Goal: Task Accomplishment & Management: Manage account settings

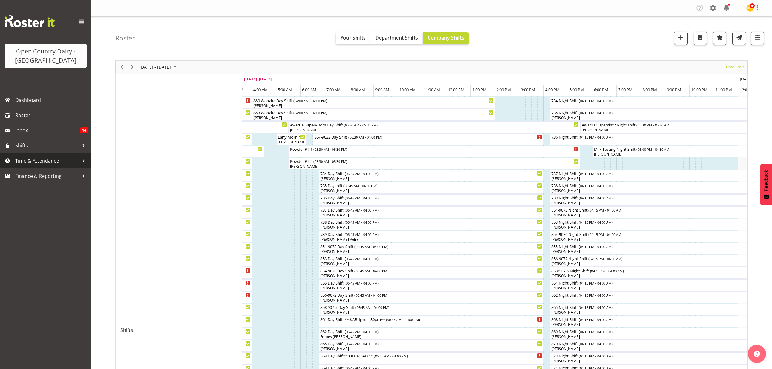
click at [26, 158] on span "Time & Attendance" at bounding box center [47, 160] width 64 height 9
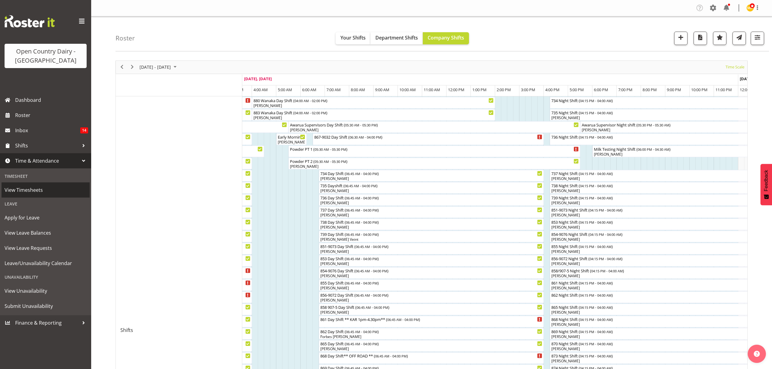
click at [30, 191] on span "View Timesheets" at bounding box center [46, 189] width 82 height 9
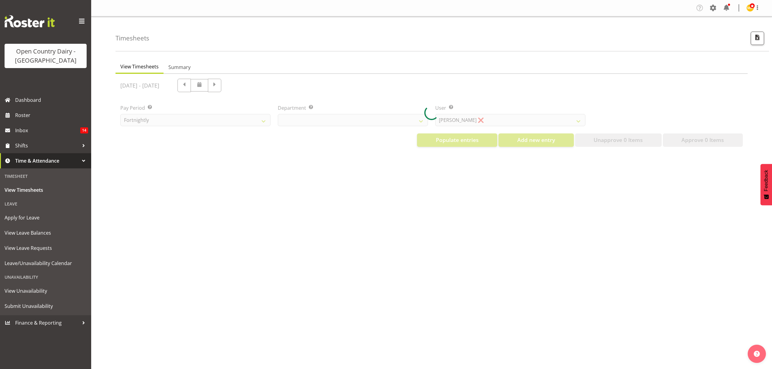
select select "699"
select select "8449"
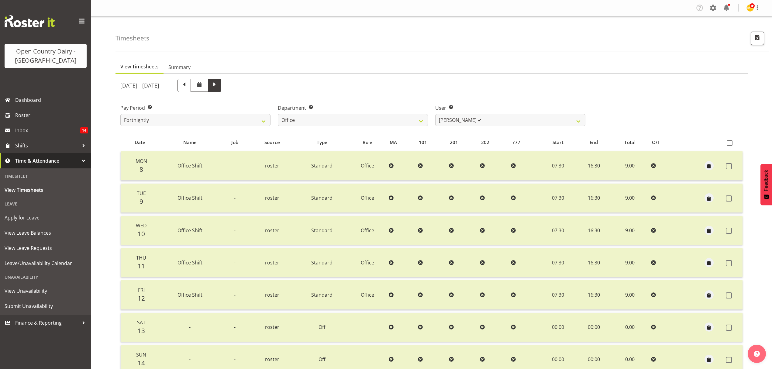
click at [218, 84] on span at bounding box center [214, 85] width 8 height 8
select select
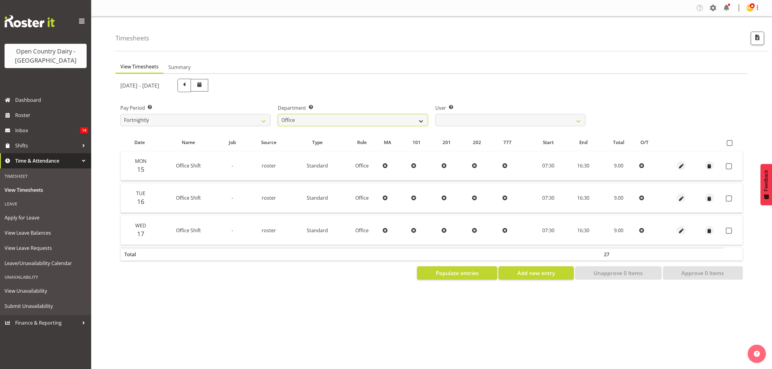
click at [420, 122] on select "734 735 736 737 738 739 851 853 854 855 856 858 861 862 865 867-9032 868 869 87…" at bounding box center [353, 120] width 150 height 12
select select "905"
click at [278, 114] on select "734 735 736 737 738 739 851 853 854 855 856 858 861 862 865 867-9032 868 869 87…" at bounding box center [353, 120] width 150 height 12
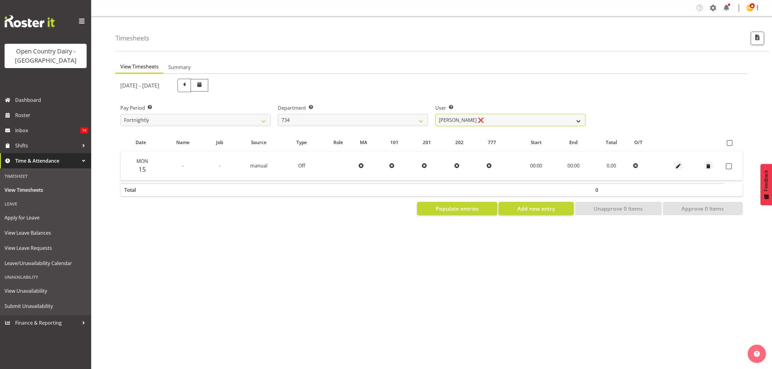
click at [577, 119] on select "Justin Spicer ❌ Ryan Thompson ❌ Tracey Chittock ❌ Zachary Shanks ❌" at bounding box center [510, 120] width 150 height 12
select select "11220"
click at [435, 114] on select "Justin Spicer ❌ Ryan Thompson ❌ Tracey Chittock ❌ Zachary Shanks ❌" at bounding box center [510, 120] width 150 height 12
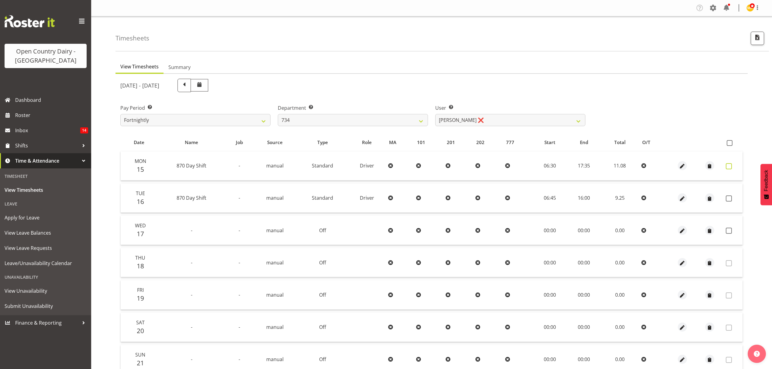
click at [727, 165] on span at bounding box center [728, 166] width 6 height 6
checkbox input "true"
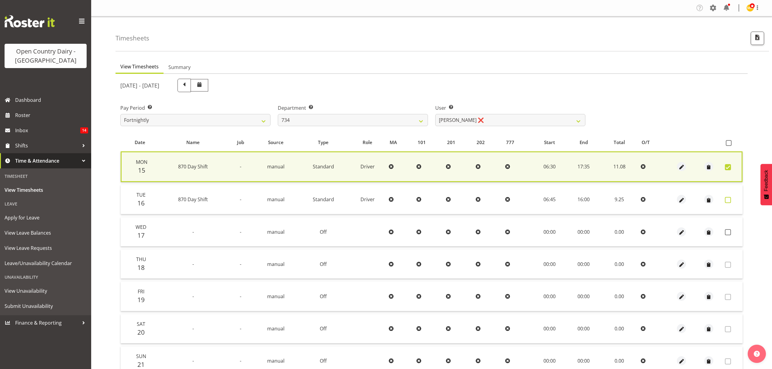
click at [727, 200] on span at bounding box center [727, 200] width 6 height 6
checkbox input "true"
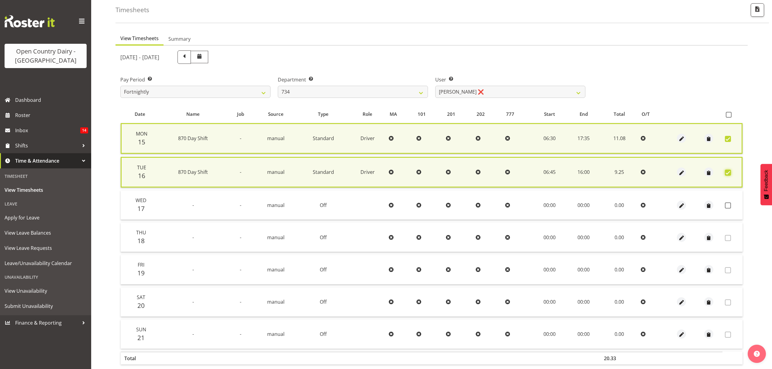
scroll to position [56, 0]
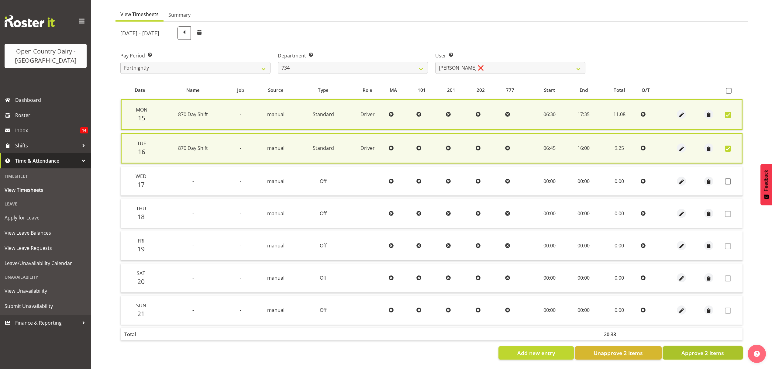
click at [716, 352] on button "Approve 2 Items" at bounding box center [702, 352] width 80 height 13
checkbox input "false"
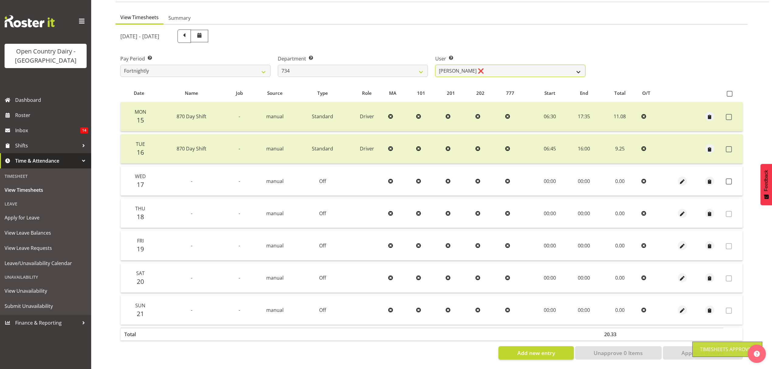
click at [573, 65] on select "Justin Spicer ❌ Ryan Thompson ❌ Tracey Chittock ❌ Zachary Shanks ❌" at bounding box center [510, 71] width 150 height 12
select select "9998"
click at [435, 65] on select "Justin Spicer ❌ Ryan Thompson ❌ Tracey Chittock ❌ Zachary Shanks ❌" at bounding box center [510, 71] width 150 height 12
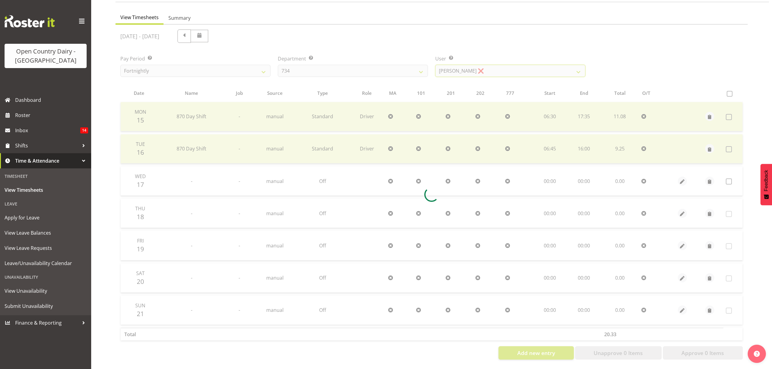
scroll to position [0, 0]
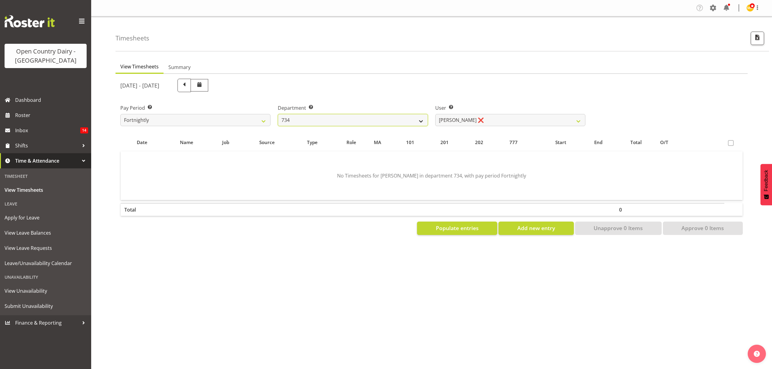
click at [417, 117] on select "734 735 736 737 738 739 851 853 854 855 856 858 861 862 865 867-9032 868 869 87…" at bounding box center [353, 120] width 150 height 12
select select "909"
click at [278, 114] on select "734 735 736 737 738 739 851 853 854 855 856 858 861 862 865 867-9032 868 869 87…" at bounding box center [353, 120] width 150 height 12
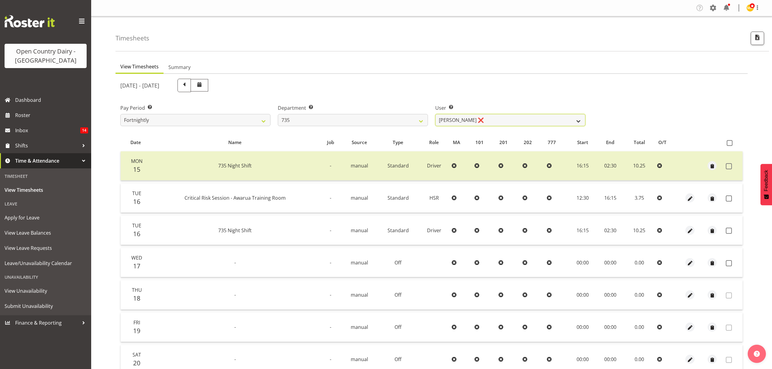
click at [559, 123] on select "Brian Neas ❌ Cherie Williams ❌ Christopher Sutherland ❌ Stuart Craig ❌" at bounding box center [510, 120] width 150 height 12
select select "9761"
click at [435, 114] on select "Brian Neas ❌ Cherie Williams ❌ Christopher Sutherland ❌ Stuart Craig ❌" at bounding box center [510, 120] width 150 height 12
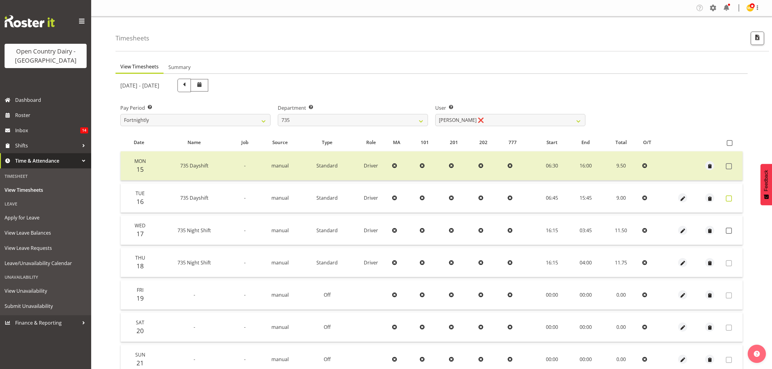
click at [727, 200] on span at bounding box center [728, 198] width 6 height 6
checkbox input "true"
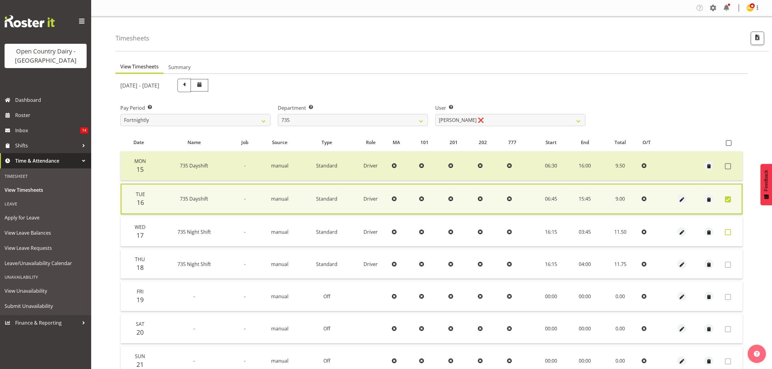
click at [727, 230] on span at bounding box center [727, 232] width 6 height 6
checkbox input "true"
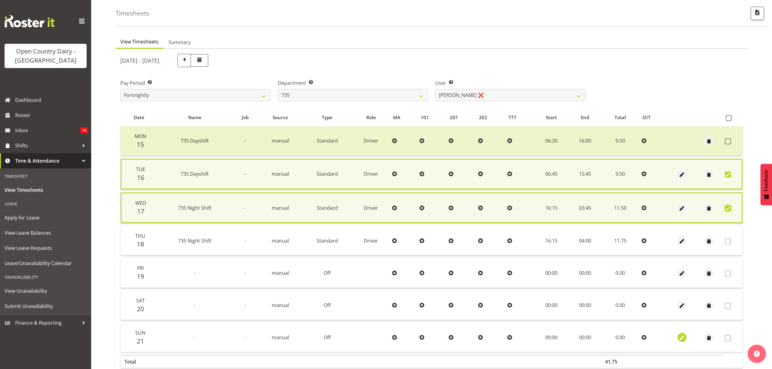
scroll to position [56, 0]
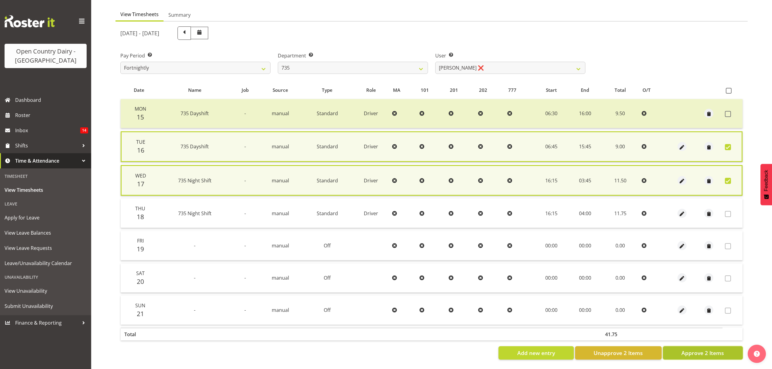
click at [696, 349] on span "Approve 2 Items" at bounding box center [702, 353] width 43 height 8
checkbox input "false"
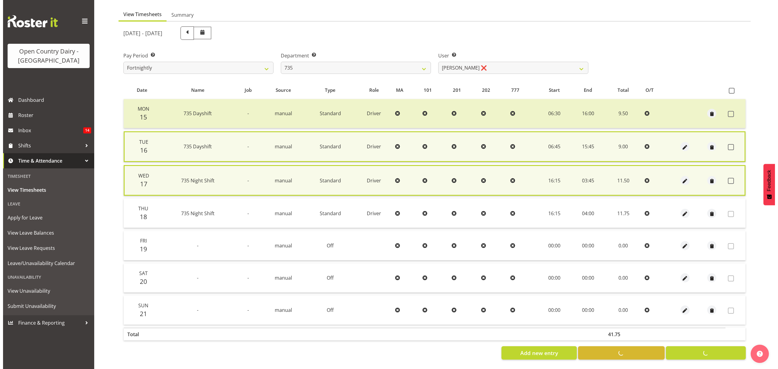
scroll to position [54, 0]
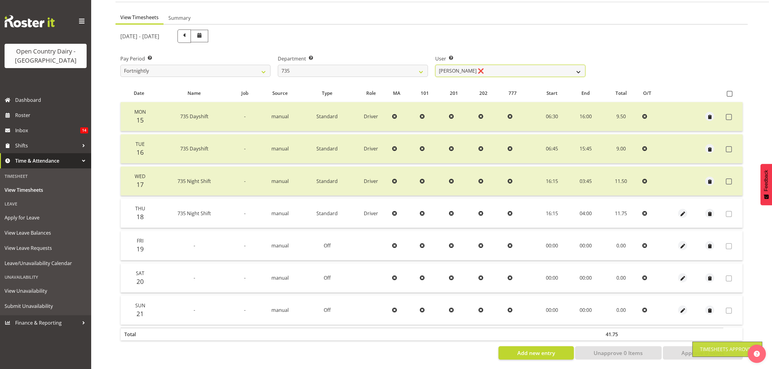
click at [566, 65] on select "Brian Neas ❌ Cherie Williams ❌ Christopher Sutherland ❌ Stuart Craig ❌" at bounding box center [510, 71] width 150 height 12
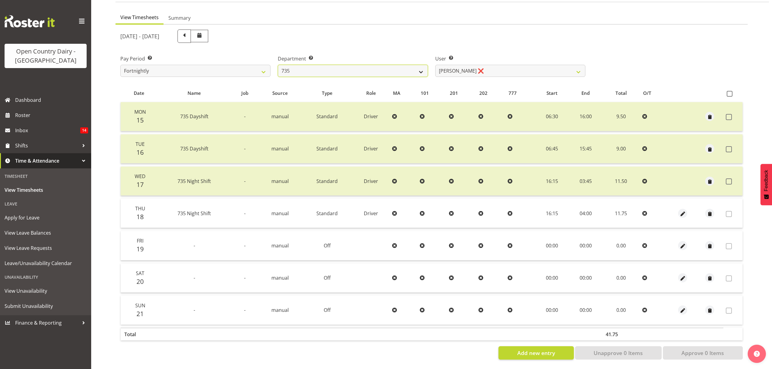
click at [418, 66] on select "734 735 736 737 738 739 851 853 854 855 856 858 861 862 865 867-9032 868 869 87…" at bounding box center [353, 71] width 150 height 12
select select "906"
click at [278, 65] on select "734 735 736 737 738 739 851 853 854 855 856 858 861 862 865 867-9032 868 869 87…" at bounding box center [353, 71] width 150 height 12
select select "9849"
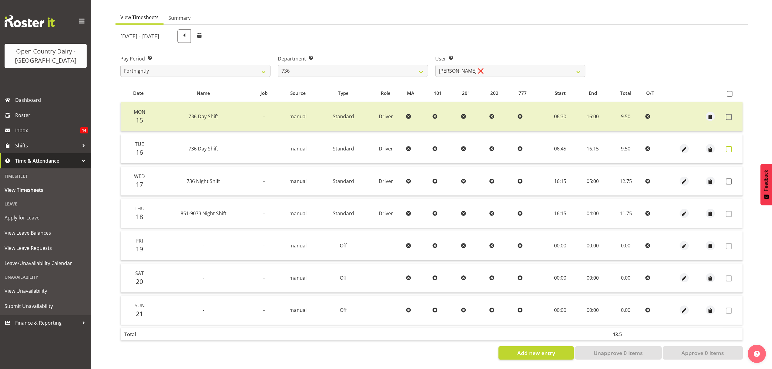
click at [726, 146] on span at bounding box center [728, 149] width 6 height 6
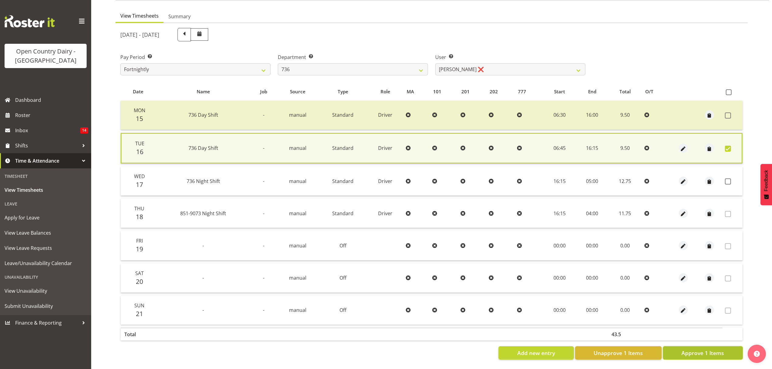
click at [699, 349] on span "Approve 1 Items" at bounding box center [702, 353] width 43 height 8
checkbox input "false"
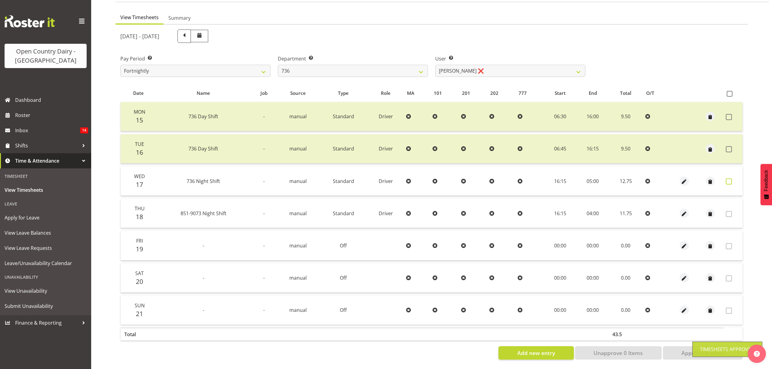
click at [727, 178] on span at bounding box center [728, 181] width 6 height 6
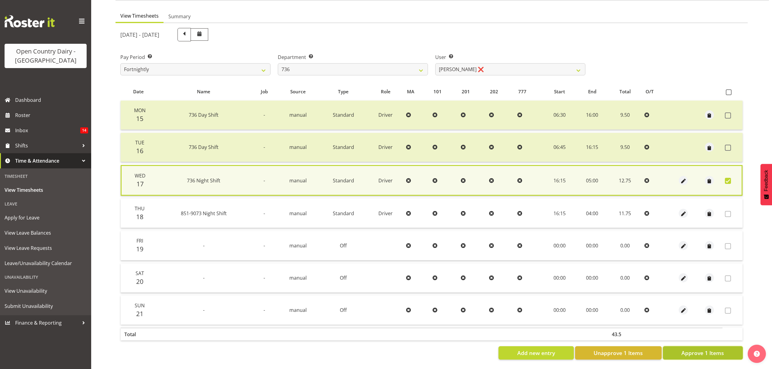
click at [717, 349] on span "Approve 1 Items" at bounding box center [702, 353] width 43 height 8
checkbox input "false"
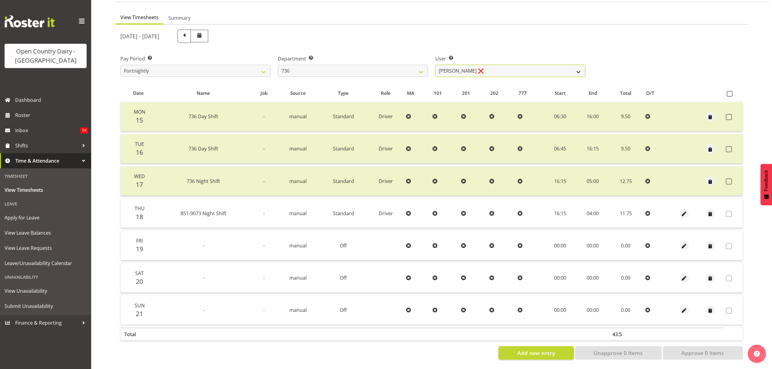
click at [575, 65] on select "Andy Van Brecht ❌ Gavin Hamilton ❌ Jamie Seaton ❌ Kerrod Ward ❌" at bounding box center [510, 71] width 150 height 12
click at [411, 65] on select "734 735 736 737 738 739 851 853 854 855 856 858 861 862 865 867-9032 868 869 87…" at bounding box center [353, 71] width 150 height 12
select select "903"
click at [278, 65] on select "734 735 736 737 738 739 851 853 854 855 856 858 861 862 865 867-9032 868 869 87…" at bounding box center [353, 71] width 150 height 12
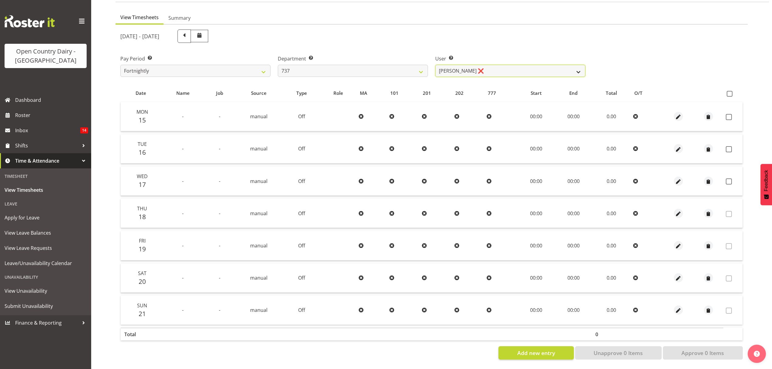
click at [564, 71] on select "Andrew Crawford ❌ Ashley Bragg ❌ Jack Townley ❌ Richard Turnbull ❌" at bounding box center [510, 71] width 150 height 12
select select "10918"
click at [435, 65] on select "Andrew Crawford ❌ Ashley Bragg ❌ Jack Townley ❌ Richard Turnbull ❌" at bounding box center [510, 71] width 150 height 12
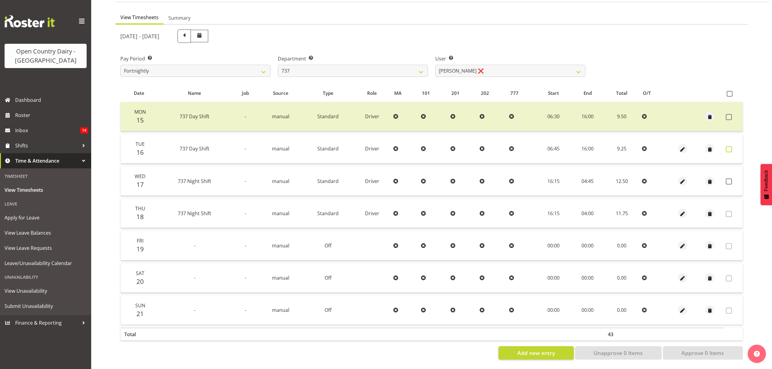
click at [728, 146] on span at bounding box center [728, 149] width 6 height 6
checkbox input "true"
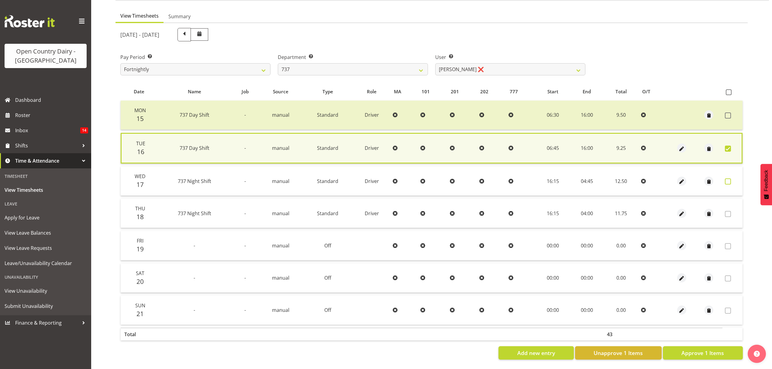
click at [728, 178] on span at bounding box center [727, 181] width 6 height 6
checkbox input "true"
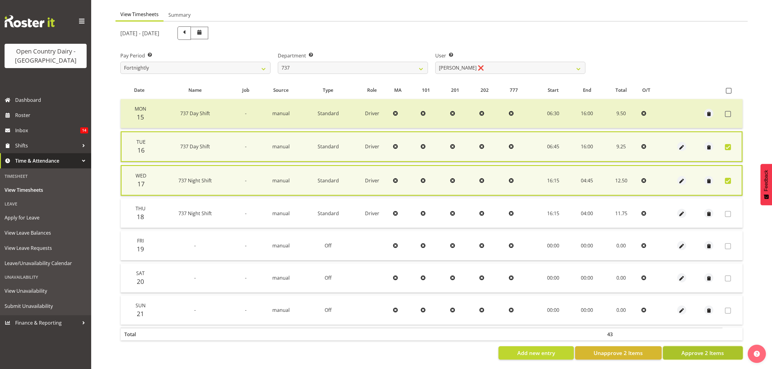
click at [698, 349] on span "Approve 2 Items" at bounding box center [702, 353] width 43 height 8
checkbox input "false"
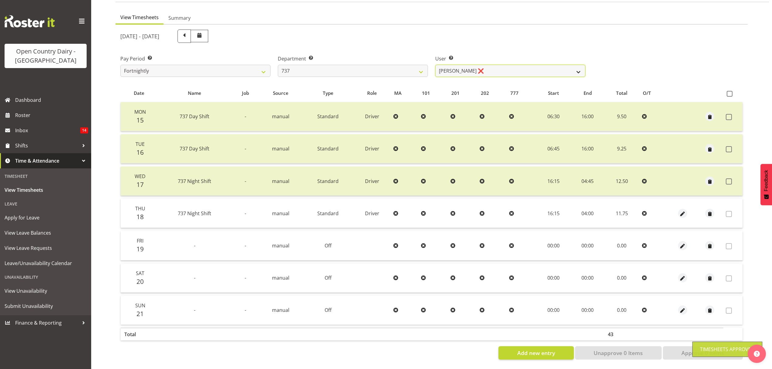
click at [557, 65] on select "Andrew Crawford ❌ Ashley Bragg ❌ Jack Townley ❌ Richard Turnbull ❌" at bounding box center [510, 71] width 150 height 12
click at [410, 67] on select "734 735 736 737 738 739 851 853 854 855 856 858 861 862 865 867-9032 868 869 87…" at bounding box center [353, 71] width 150 height 12
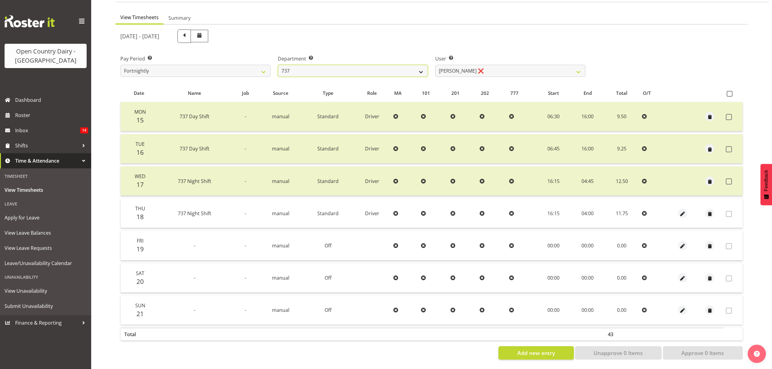
select select "904"
click at [278, 65] on select "734 735 736 737 738 739 851 853 854 855 856 858 861 862 865 867-9032 868 869 87…" at bounding box center [353, 71] width 150 height 12
select select "10055"
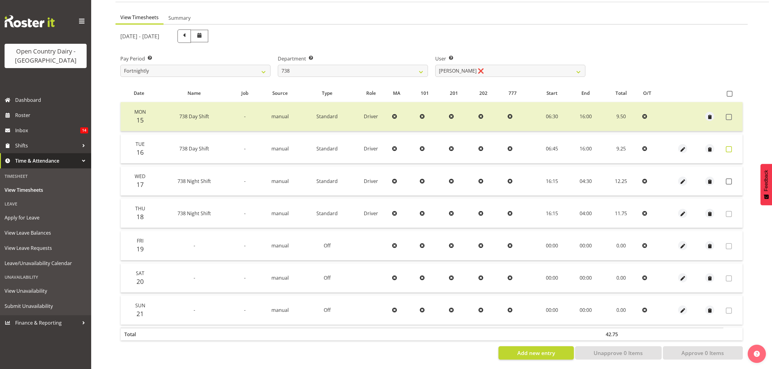
click at [729, 146] on span at bounding box center [728, 149] width 6 height 6
checkbox input "true"
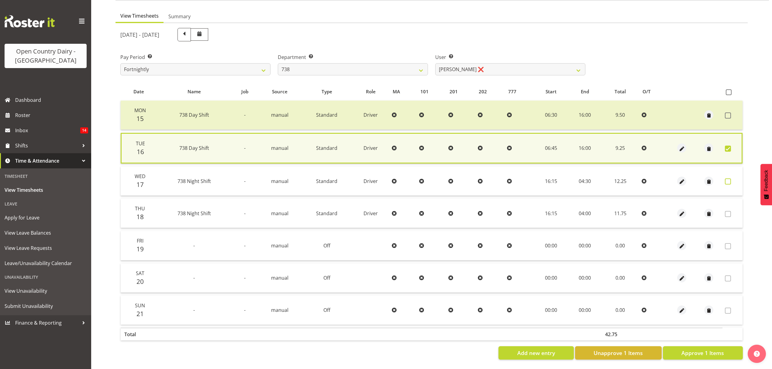
click at [729, 178] on span at bounding box center [727, 181] width 6 height 6
checkbox input "true"
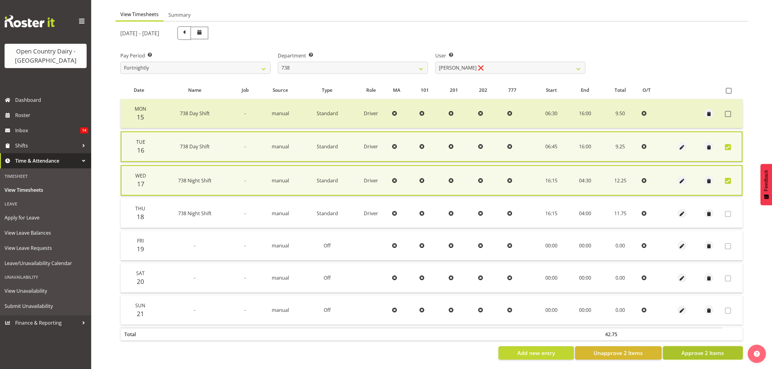
click at [708, 351] on span "Approve 2 Items" at bounding box center [702, 353] width 43 height 8
checkbox input "false"
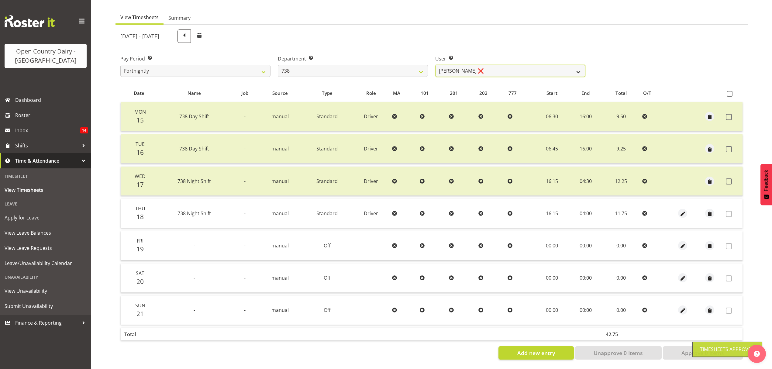
click at [578, 66] on select "Christopher Gamble ❌ Marcy Tuuta ❌ Raymond Campbell ❌ Tama Irvine ❌" at bounding box center [510, 71] width 150 height 12
click at [409, 67] on select "734 735 736 737 738 739 851 853 854 855 856 858 861 862 865 867-9032 868 869 87…" at bounding box center [353, 71] width 150 height 12
select select "902"
click at [278, 65] on select "734 735 736 737 738 739 851 853 854 855 856 858 861 862 865 867-9032 868 869 87…" at bounding box center [353, 71] width 150 height 12
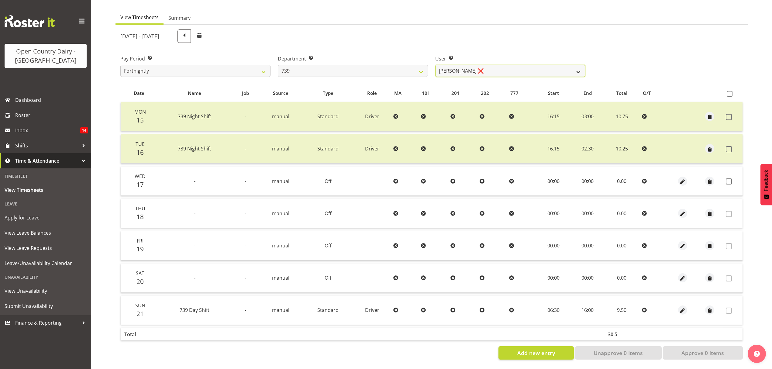
click at [551, 65] on select "Erika McNaught ❌ Rachel Fletcher ❌ Rick Murphy ❌ Tish Veint ❌" at bounding box center [510, 71] width 150 height 12
select select "7407"
click at [435, 65] on select "Erika McNaught ❌ Rachel Fletcher ❌ Rick Murphy ❌ Tish Veint ❌" at bounding box center [510, 71] width 150 height 12
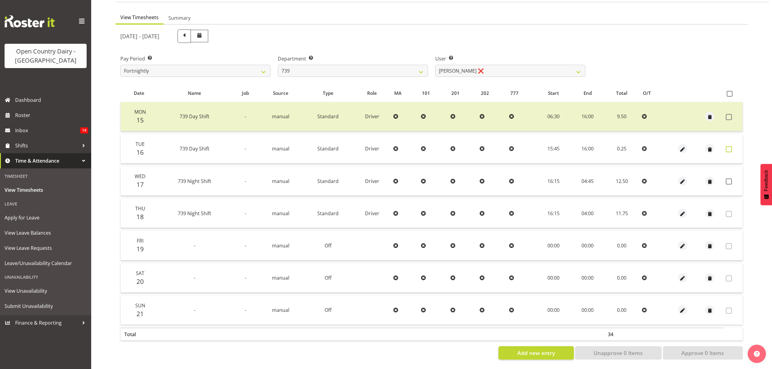
click at [730, 146] on span at bounding box center [728, 149] width 6 height 6
checkbox input "true"
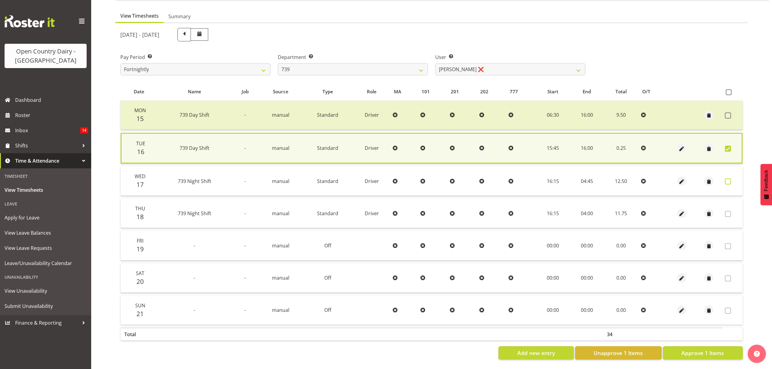
click at [727, 178] on span at bounding box center [727, 181] width 6 height 6
checkbox input "true"
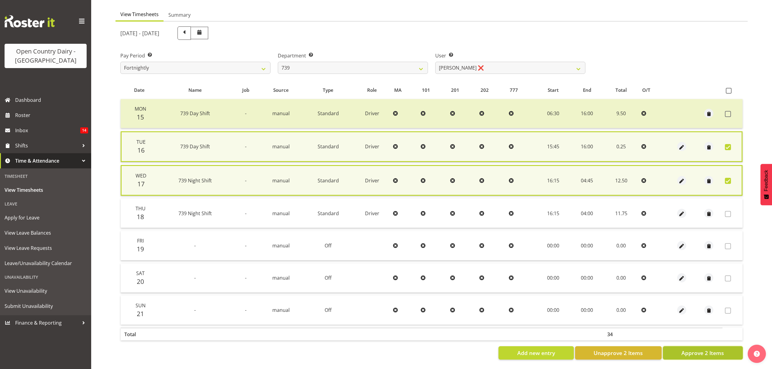
click at [705, 349] on span "Approve 2 Items" at bounding box center [702, 353] width 43 height 8
checkbox input "false"
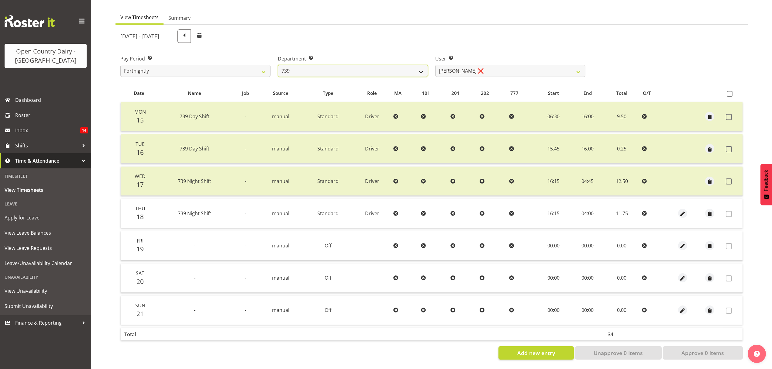
click at [412, 69] on select "734 735 736 737 738 739 851 853 854 855 856 858 861 862 865 867-9032 868 869 87…" at bounding box center [353, 71] width 150 height 12
select select "667"
click at [278, 65] on select "734 735 736 737 738 739 851 853 854 855 856 858 861 862 865 867-9032 868 869 87…" at bounding box center [353, 71] width 150 height 12
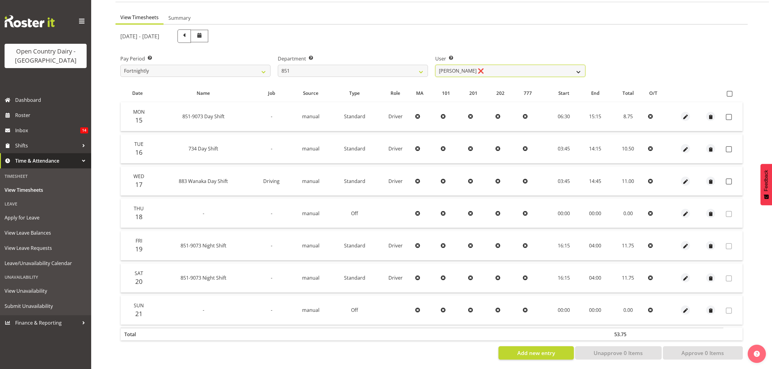
click at [551, 68] on select "Hayden Batt ❌ Martin Black ❌ Stacey Wilson ❌" at bounding box center [510, 71] width 150 height 12
select select "7425"
click at [435, 65] on select "Hayden Batt ❌ Martin Black ❌ Stacey Wilson ❌" at bounding box center [510, 71] width 150 height 12
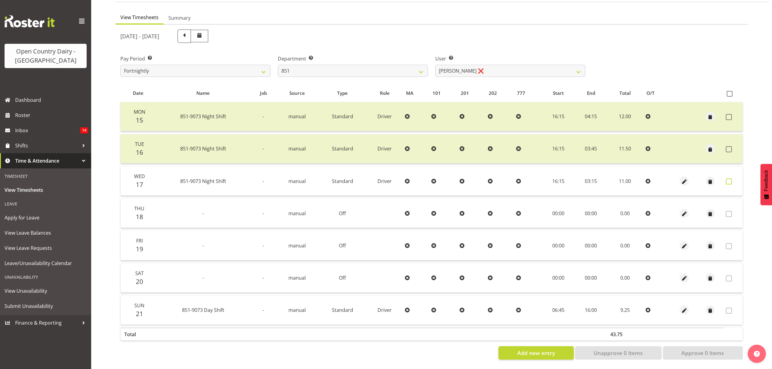
click at [729, 178] on span at bounding box center [728, 181] width 6 height 6
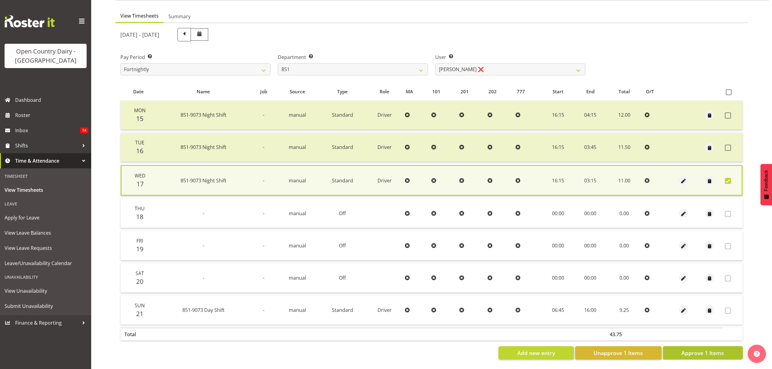
click at [712, 349] on span "Approve 1 Items" at bounding box center [702, 353] width 43 height 8
checkbox input "false"
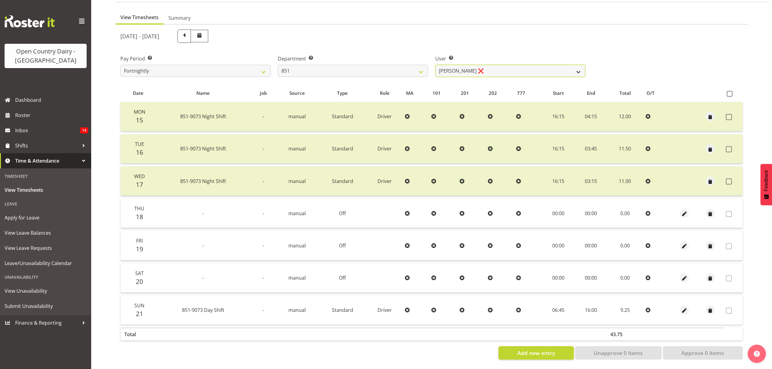
click at [569, 67] on select "Hayden Batt ❌ Martin Black ❌ Stacey Wilson ❌" at bounding box center [510, 71] width 150 height 12
click at [419, 67] on select "734 735 736 737 738 739 851 853 854 855 856 858 861 862 865 867-9032 868 869 87…" at bounding box center [353, 71] width 150 height 12
select select "669"
click at [278, 65] on select "734 735 736 737 738 739 851 853 854 855 856 858 861 862 865 867-9032 868 869 87…" at bounding box center [353, 71] width 150 height 12
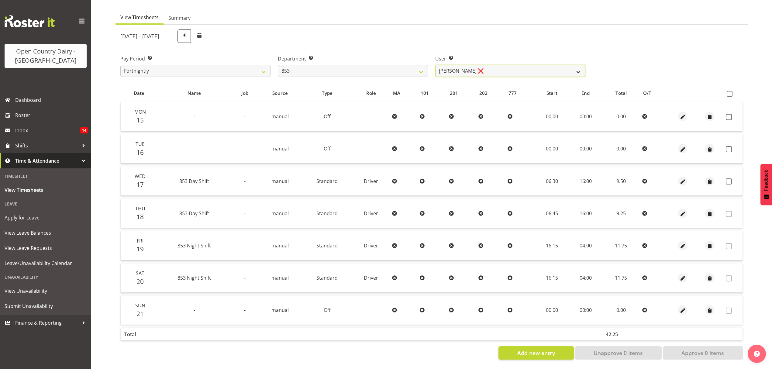
click at [553, 65] on select "Christiaan Botha ❌ Kevin Stuck ❌ Marty Powell ❌ Sean O'Neill ❌" at bounding box center [510, 71] width 150 height 12
select select "10116"
click at [435, 65] on select "Christiaan Botha ❌ Kevin Stuck ❌ Marty Powell ❌ Sean O'Neill ❌" at bounding box center [510, 71] width 150 height 12
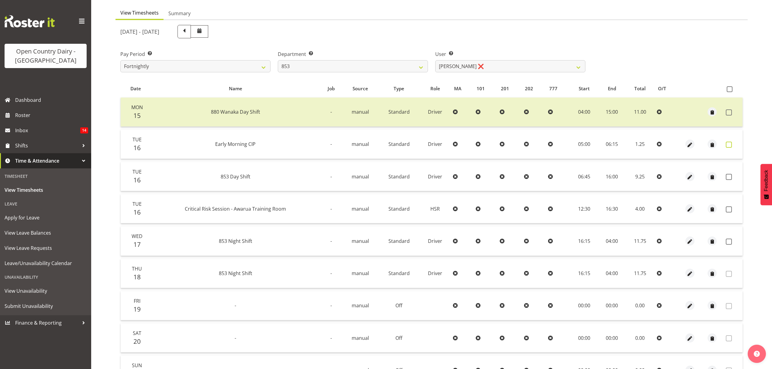
click at [727, 143] on span at bounding box center [728, 145] width 6 height 6
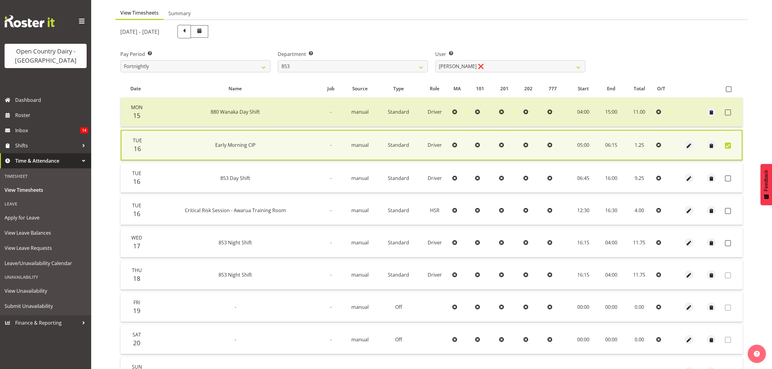
click at [727, 143] on span at bounding box center [727, 145] width 6 height 6
checkbox input "false"
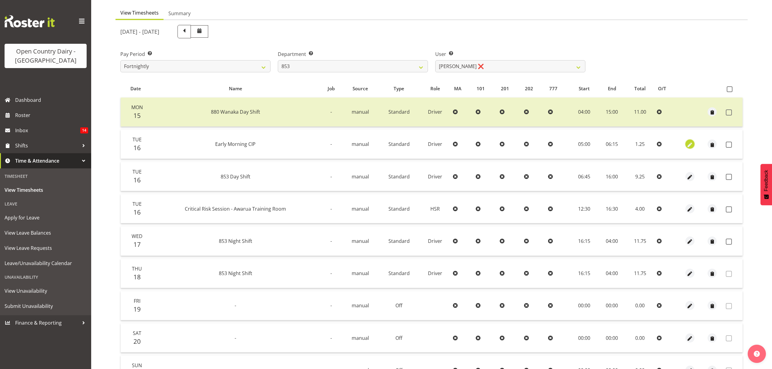
click at [690, 142] on span "button" at bounding box center [689, 144] width 7 height 7
select select "Standard"
select select "687"
select select "8"
select select "2025"
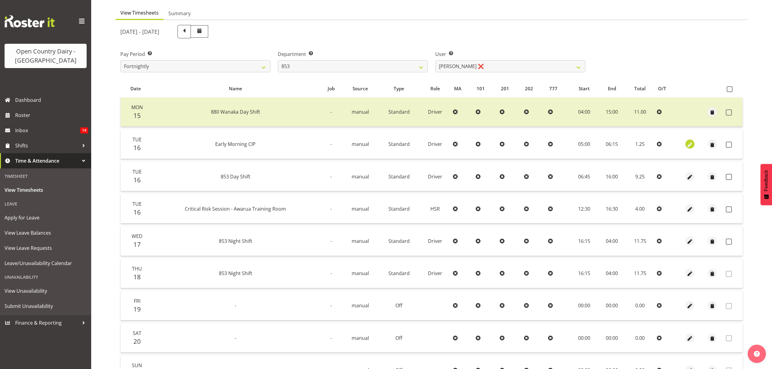
select select "6"
select select "15"
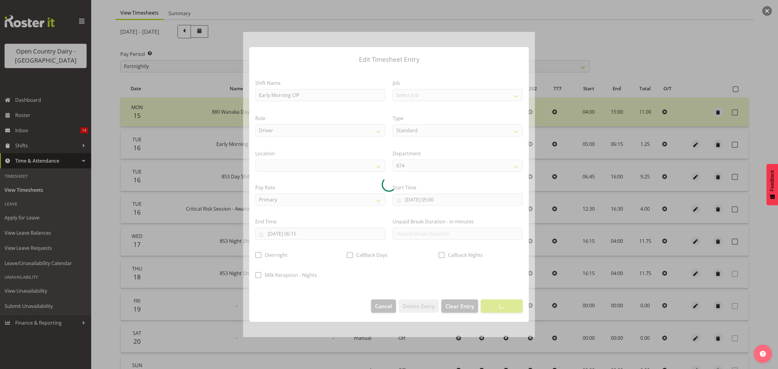
select select
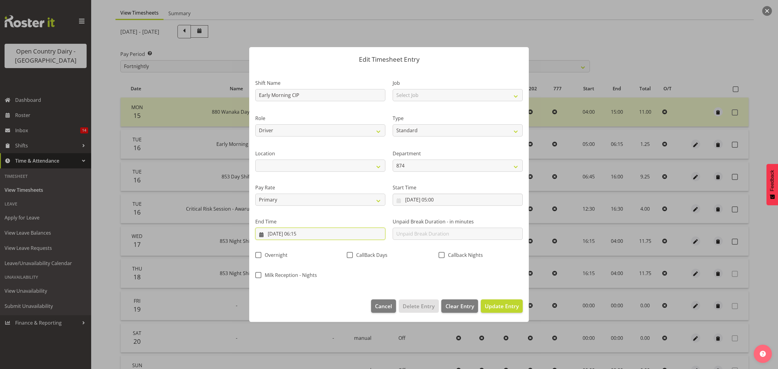
click at [305, 234] on input "16/09/2025, 06:15" at bounding box center [320, 234] width 130 height 12
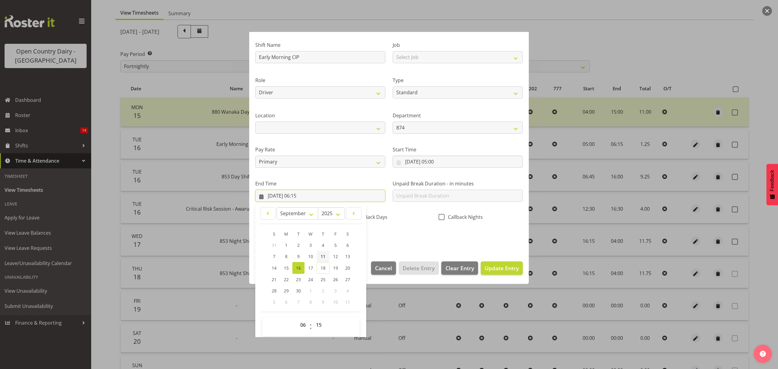
scroll to position [41, 0]
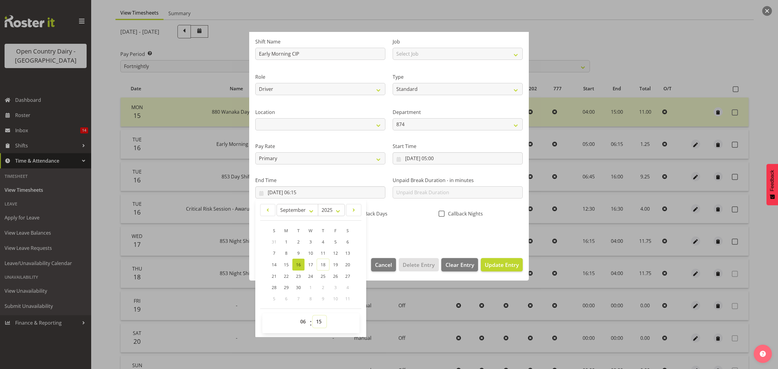
click at [317, 322] on select "00 01 02 03 04 05 06 07 08 09 10 11 12 13 14 15 16 17 18 19 20 21 22 23 24 25 2…" at bounding box center [320, 321] width 14 height 12
select select "45"
click at [313, 316] on select "00 01 02 03 04 05 06 07 08 09 10 11 12 13 14 15 16 17 18 19 20 21 22 23 24 25 2…" at bounding box center [320, 321] width 14 height 12
type input "16/09/2025, 06:45"
click at [489, 266] on span "Update Entry" at bounding box center [501, 264] width 34 height 7
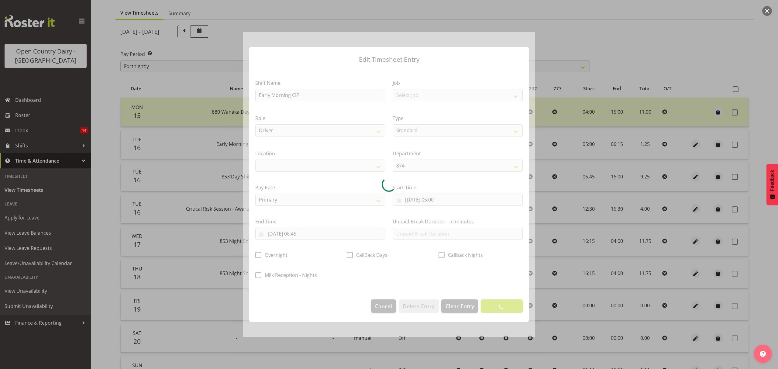
scroll to position [0, 0]
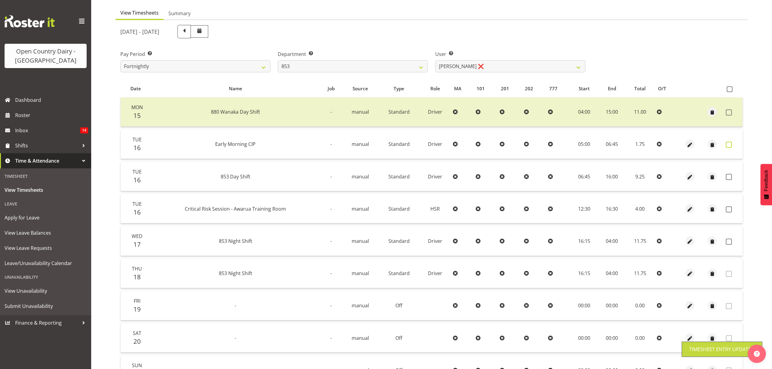
click at [725, 145] on span at bounding box center [728, 145] width 6 height 6
checkbox input "true"
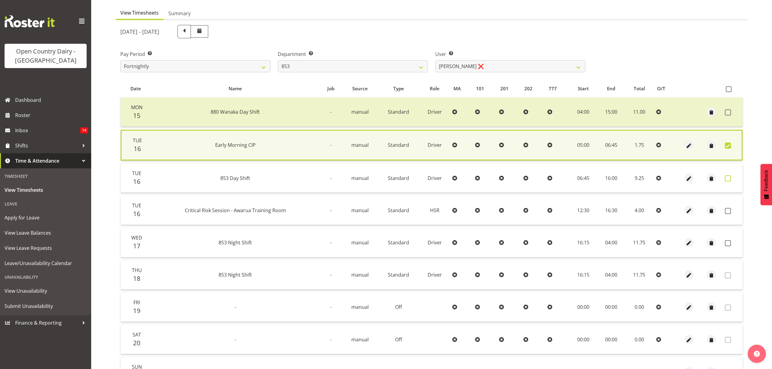
click at [727, 176] on span at bounding box center [727, 178] width 6 height 6
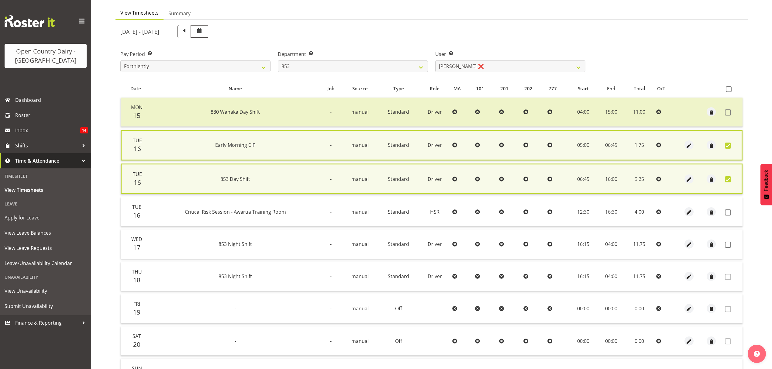
click at [729, 178] on span at bounding box center [727, 179] width 6 height 6
checkbox input "false"
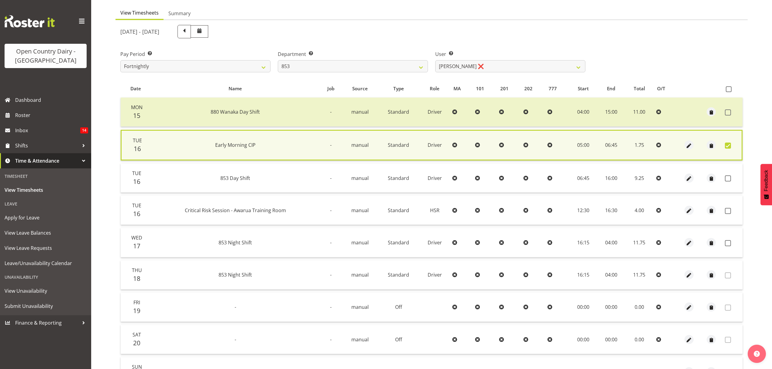
click at [729, 141] on td at bounding box center [732, 145] width 20 height 31
click at [727, 146] on span at bounding box center [727, 145] width 6 height 6
checkbox input "false"
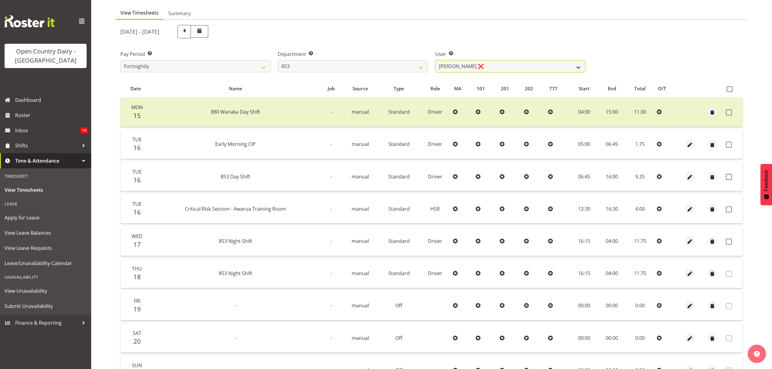
click at [579, 66] on select "Christiaan Botha ❌ Kevin Stuck ❌ Marty Powell ❌ Sean O'Neill ❌" at bounding box center [510, 66] width 150 height 12
click at [416, 69] on select "734 735 736 737 738 739 851 853 854 855 856 858 861 862 865 867-9032 868 869 87…" at bounding box center [353, 66] width 150 height 12
select select "755"
click at [278, 60] on select "734 735 736 737 738 739 851 853 854 855 856 858 861 862 865 867-9032 868 869 87…" at bounding box center [353, 66] width 150 height 12
select select "10940"
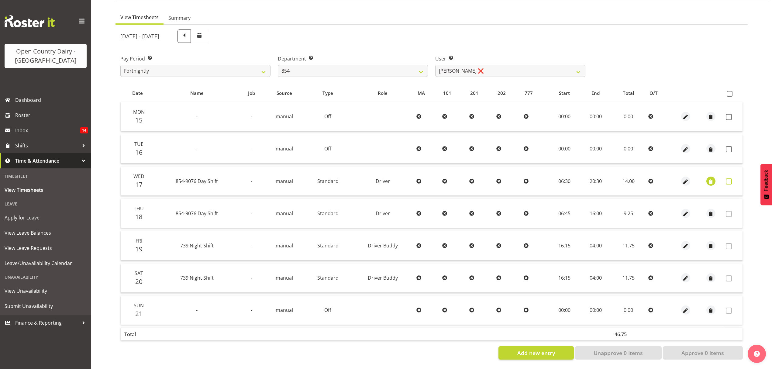
click at [731, 178] on span at bounding box center [728, 181] width 6 height 6
checkbox input "true"
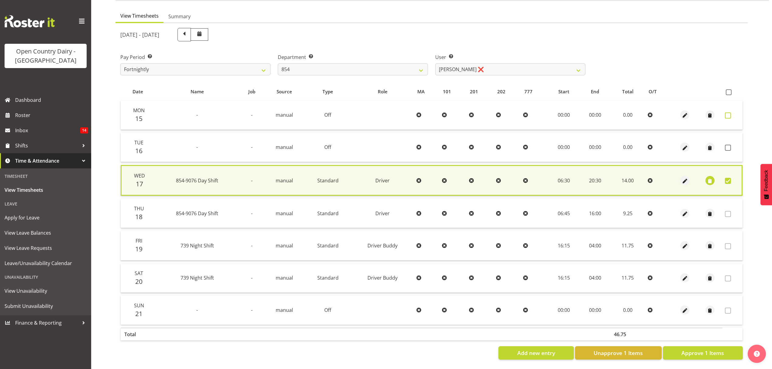
click at [724, 112] on span at bounding box center [727, 115] width 6 height 6
checkbox input "true"
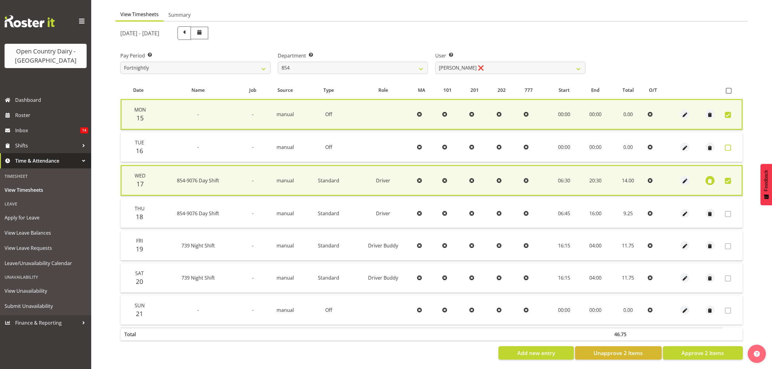
click at [727, 145] on span at bounding box center [727, 148] width 6 height 6
checkbox input "true"
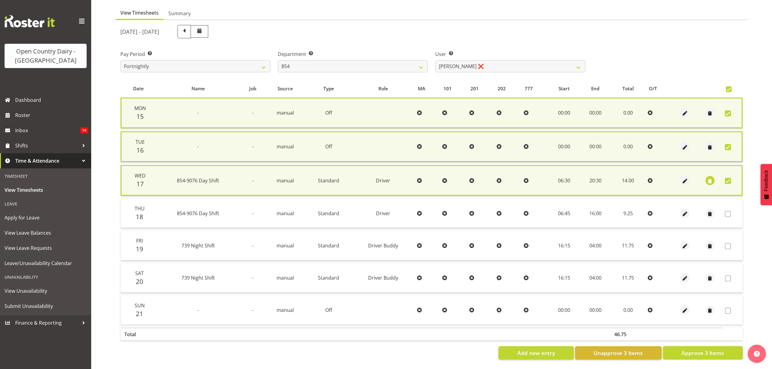
click at [700, 349] on span "Approve 3 Items" at bounding box center [702, 353] width 43 height 8
checkbox input "false"
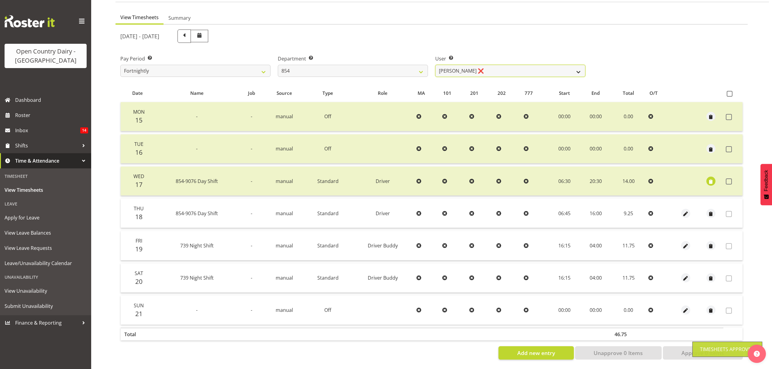
click at [566, 65] on select "Carl Johnstone ❌ John Rook ❌ Karl Nicol ❌ Raymond George ❌" at bounding box center [510, 71] width 150 height 12
select select "9976"
click at [435, 65] on select "Carl Johnstone ❌ John Rook ❌ Karl Nicol ❌ Raymond George ❌" at bounding box center [510, 71] width 150 height 12
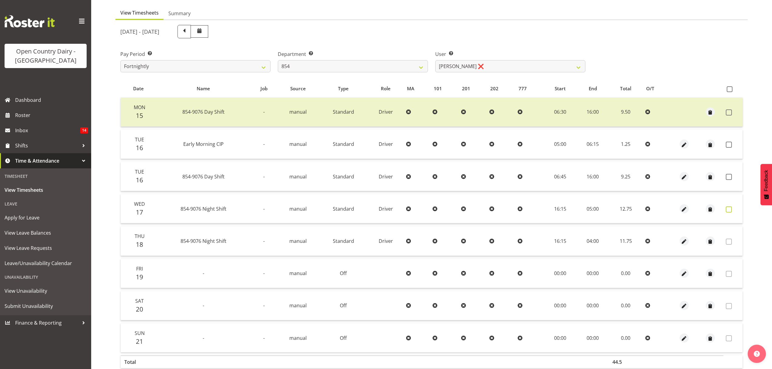
click at [731, 209] on span at bounding box center [728, 209] width 6 height 6
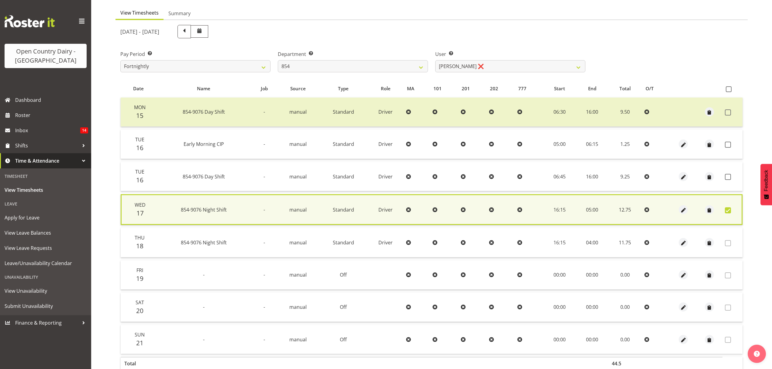
drag, startPoint x: 727, startPoint y: 208, endPoint x: 712, endPoint y: 161, distance: 50.0
click at [728, 207] on span at bounding box center [727, 210] width 6 height 6
checkbox input "false"
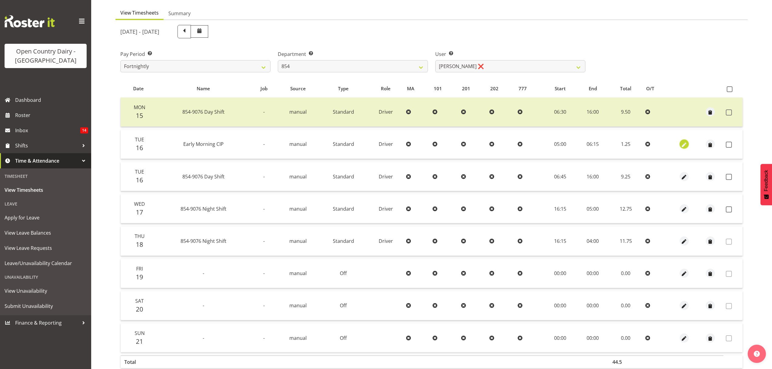
click at [680, 147] on span "button" at bounding box center [683, 144] width 7 height 7
select select "Standard"
select select "687"
select select "8"
select select "2025"
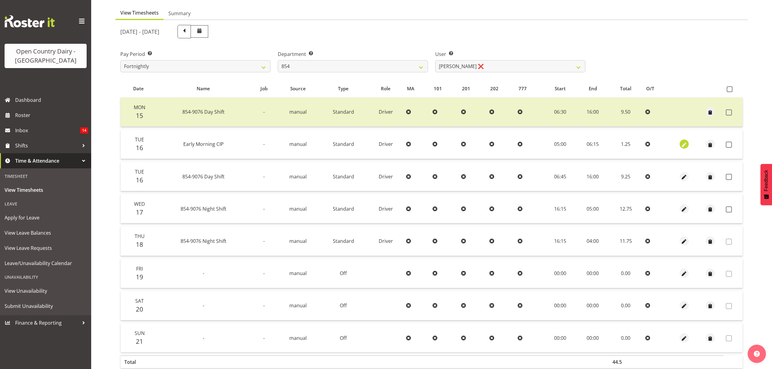
select select "6"
select select "15"
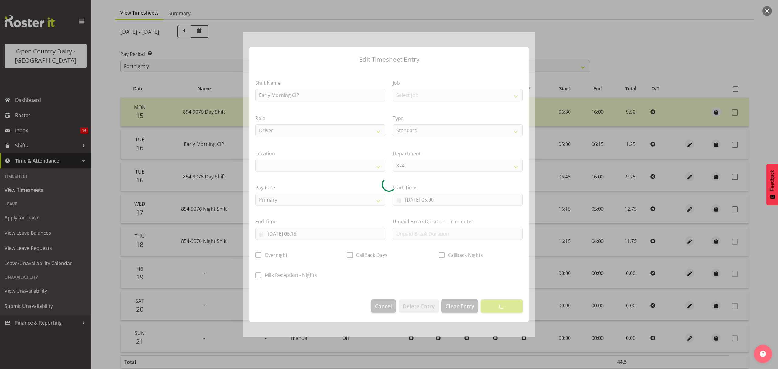
select select
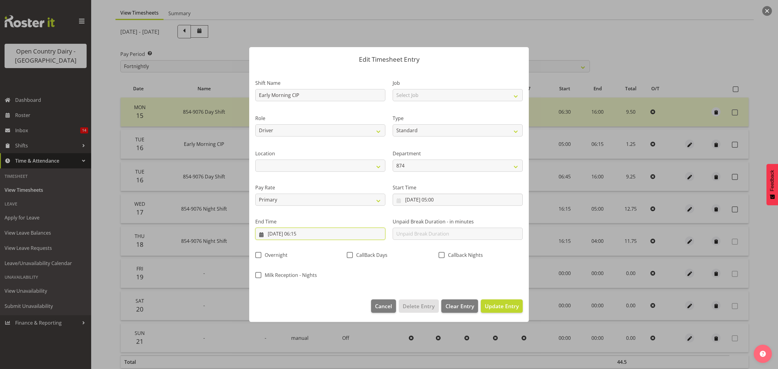
click at [305, 233] on input "16/09/2025, 06:15" at bounding box center [320, 234] width 130 height 12
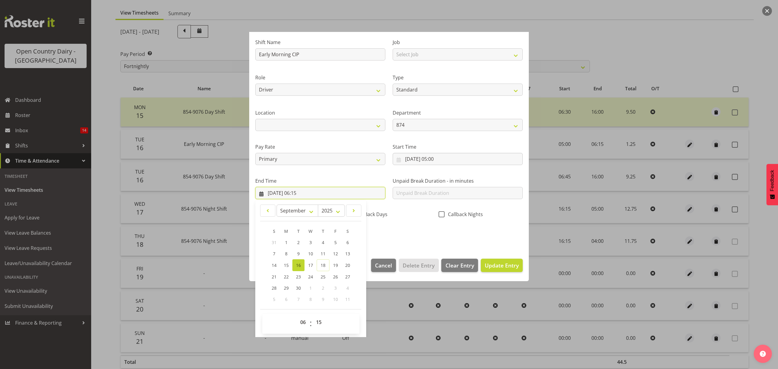
scroll to position [41, 0]
click at [321, 319] on select "00 01 02 03 04 05 06 07 08 09 10 11 12 13 14 15 16 17 18 19 20 21 22 23 24 25 2…" at bounding box center [320, 321] width 14 height 12
select select "45"
click at [313, 316] on select "00 01 02 03 04 05 06 07 08 09 10 11 12 13 14 15 16 17 18 19 20 21 22 23 24 25 2…" at bounding box center [320, 321] width 14 height 12
type input "16/09/2025, 06:45"
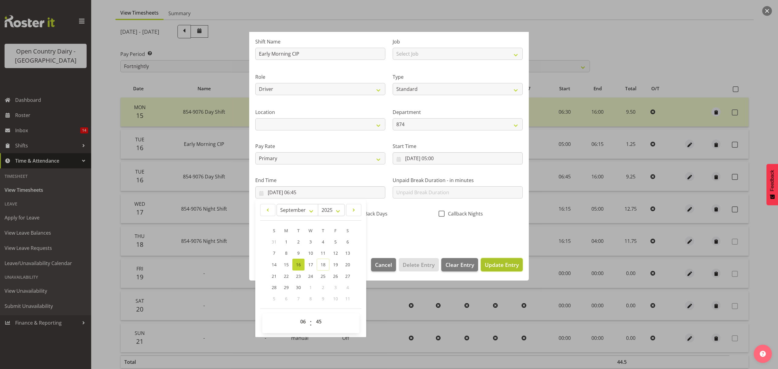
click at [489, 265] on span "Update Entry" at bounding box center [501, 264] width 34 height 7
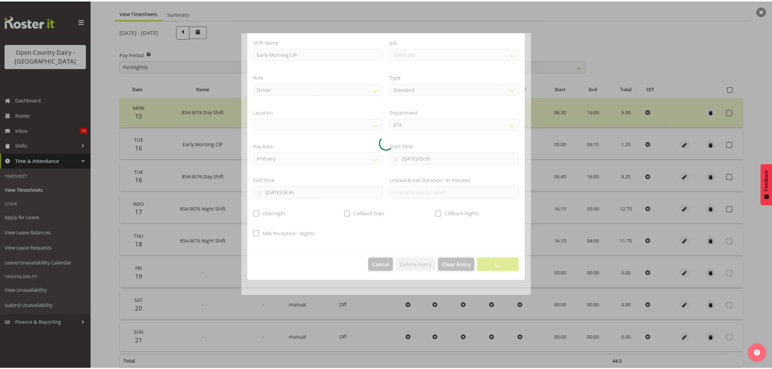
scroll to position [0, 0]
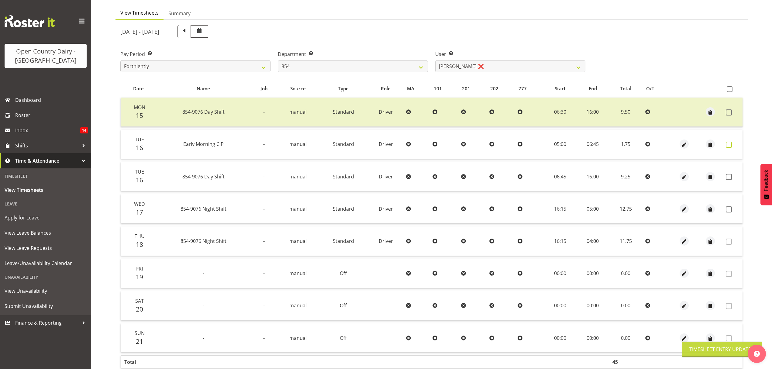
click at [730, 142] on span at bounding box center [728, 145] width 6 height 6
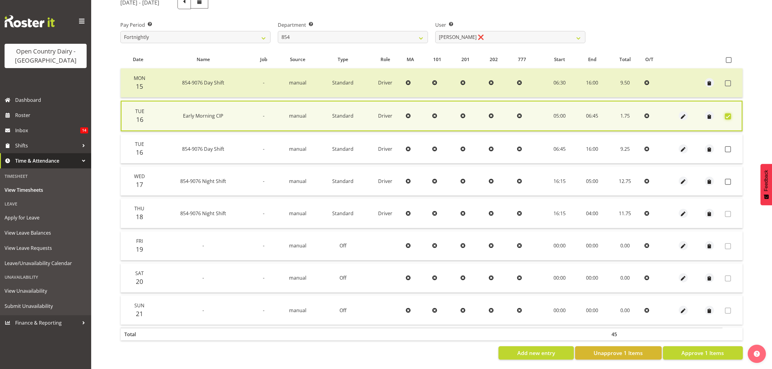
scroll to position [87, 0]
click at [728, 113] on span at bounding box center [727, 116] width 6 height 6
checkbox input "false"
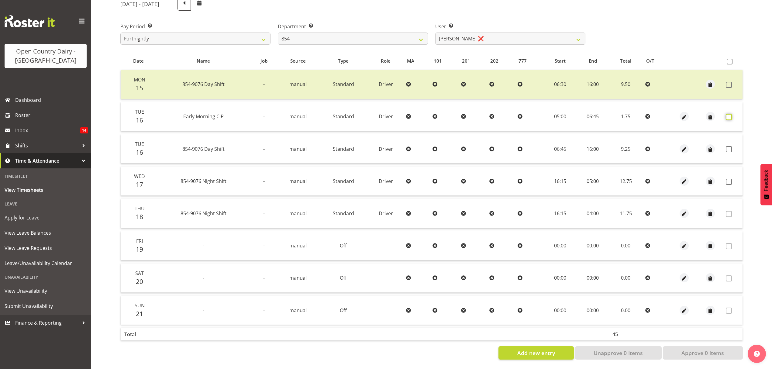
scroll to position [86, 0]
click at [21, 117] on span "Roster" at bounding box center [51, 115] width 73 height 9
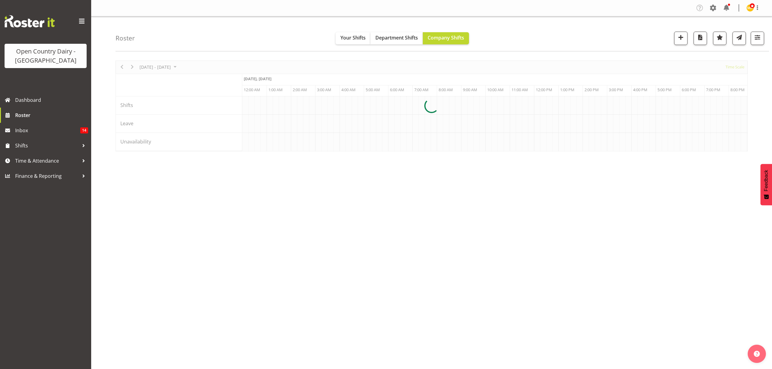
scroll to position [0, 1750]
